Goal: Information Seeking & Learning: Learn about a topic

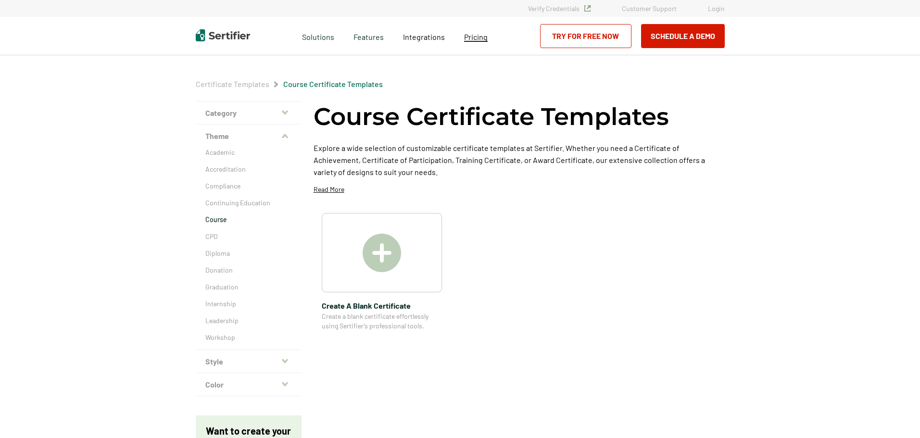
click at [476, 39] on span "Pricing" at bounding box center [476, 36] width 24 height 9
